Goal: Check status

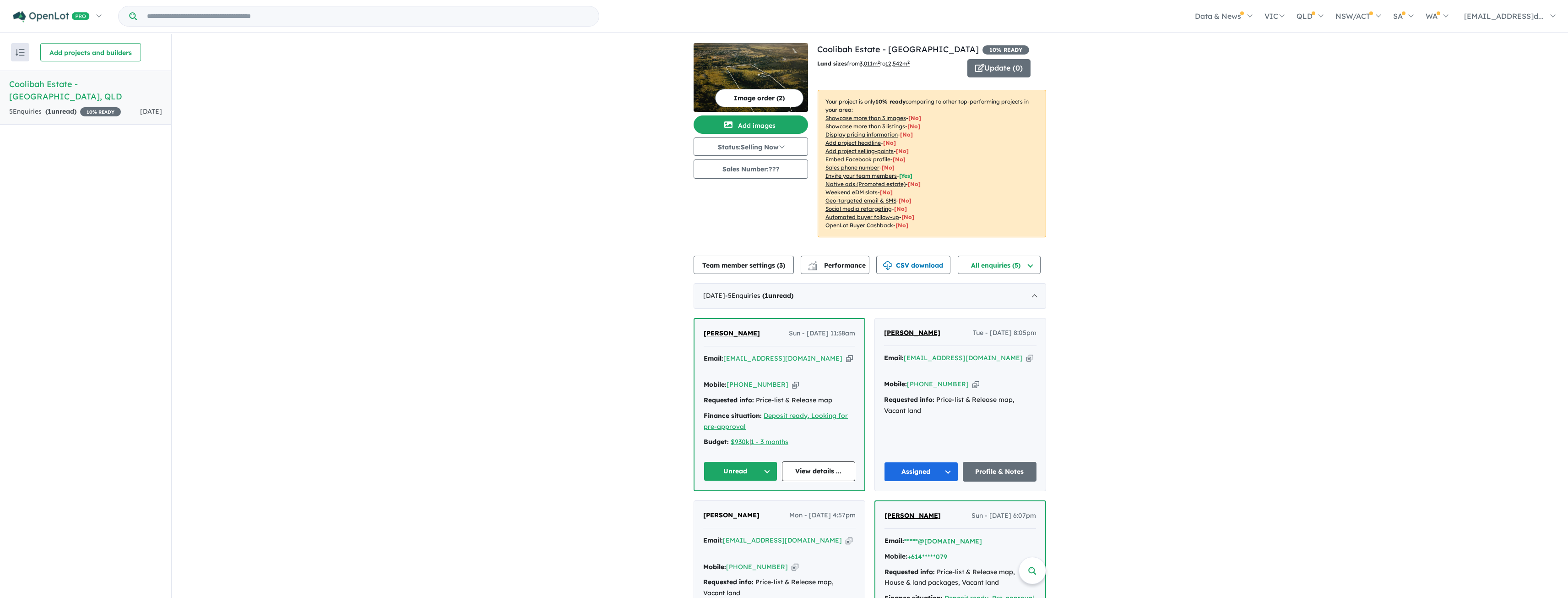
click at [768, 464] on button "Unread" at bounding box center [740, 471] width 74 height 19
click at [605, 413] on div "View all projects in your account Coolibah Estate - Lowood 10 % READY Land size…" at bounding box center [870, 428] width 1396 height 789
click at [824, 461] on link "View details ..." at bounding box center [819, 471] width 74 height 19
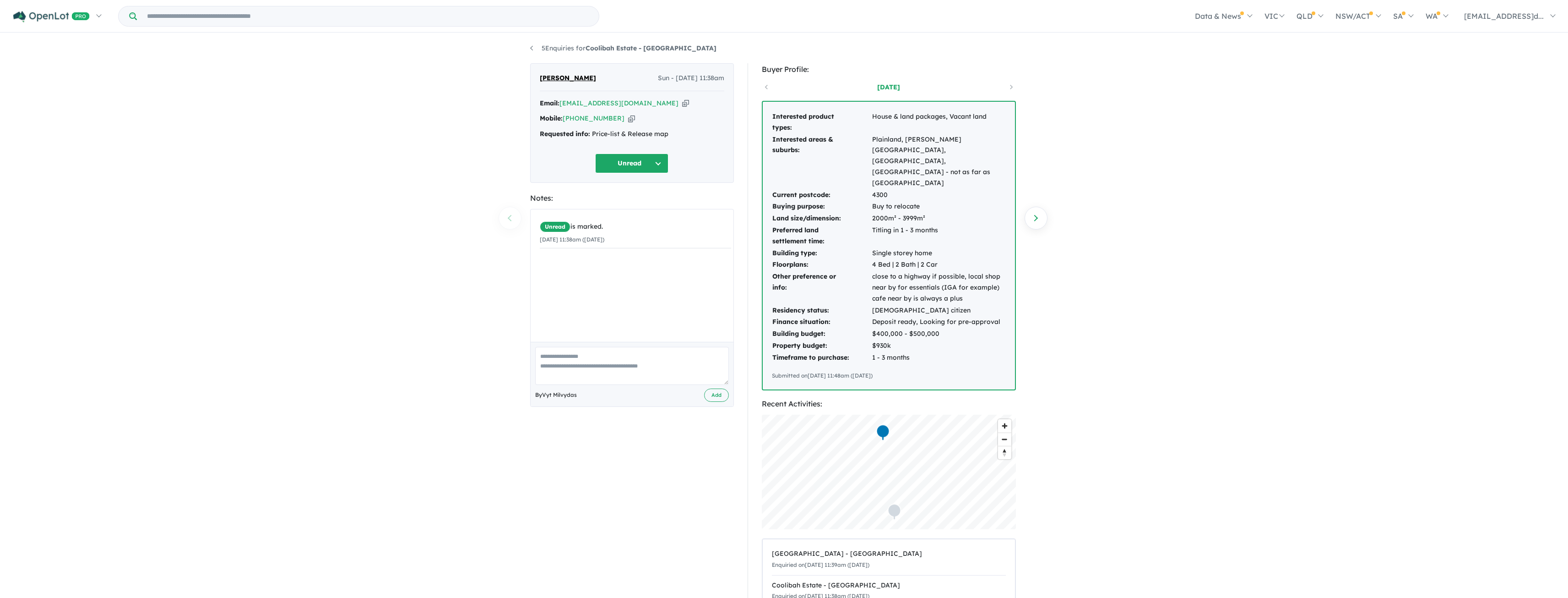
click at [643, 132] on div "Requested info: Price-list & Release map" at bounding box center [632, 134] width 184 height 11
